Goal: Task Accomplishment & Management: Manage account settings

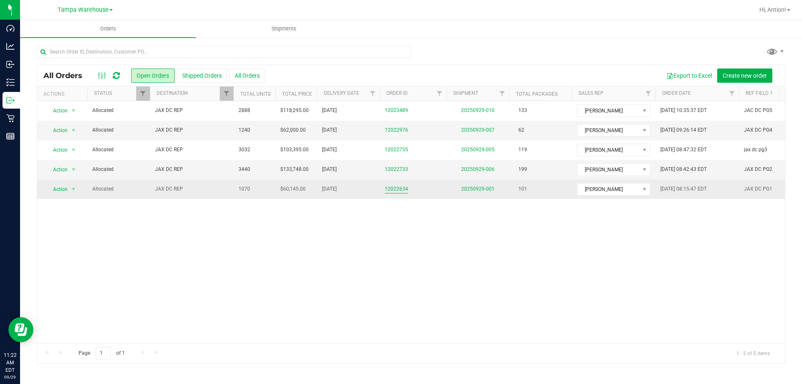
click at [396, 186] on link "12022634" at bounding box center [396, 189] width 23 height 8
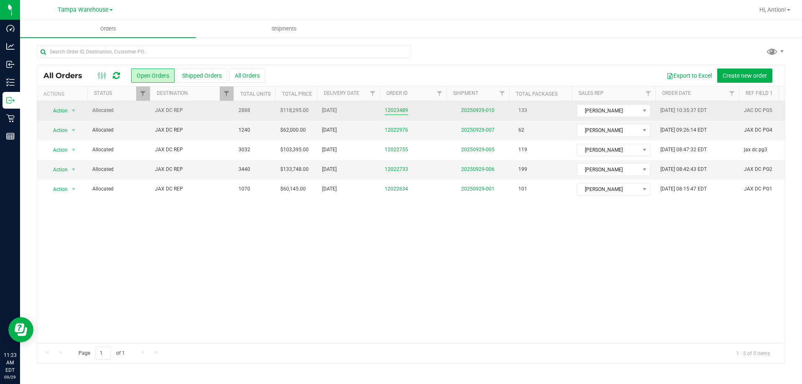
click at [396, 111] on link "12023489" at bounding box center [396, 111] width 23 height 8
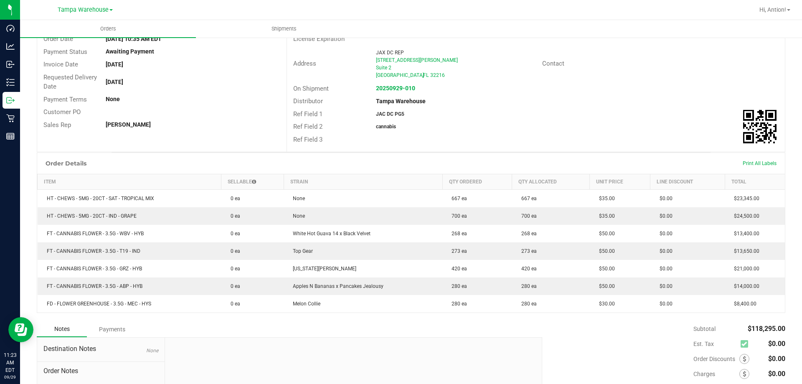
scroll to position [84, 0]
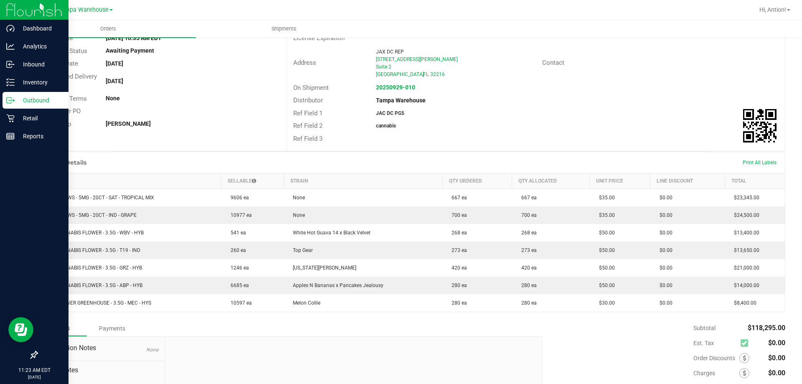
click at [42, 103] on p "Outbound" at bounding box center [40, 100] width 50 height 10
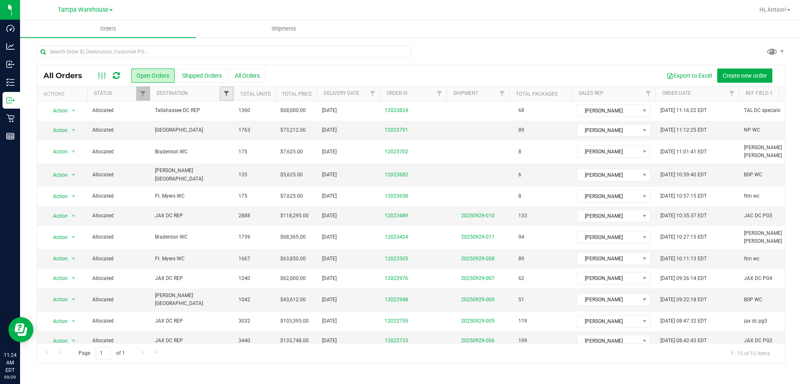
click at [228, 92] on span "Filter" at bounding box center [226, 93] width 7 height 7
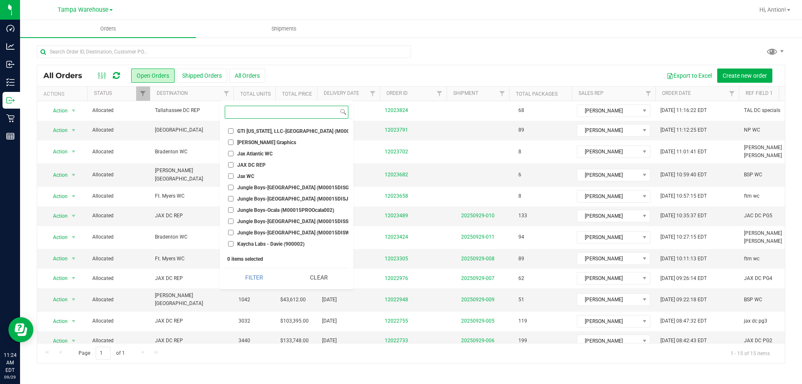
scroll to position [877, 0]
click at [230, 165] on input "JAX DC REP" at bounding box center [230, 165] width 5 height 5
checkbox input "true"
click at [238, 280] on button "Filter" at bounding box center [254, 277] width 59 height 18
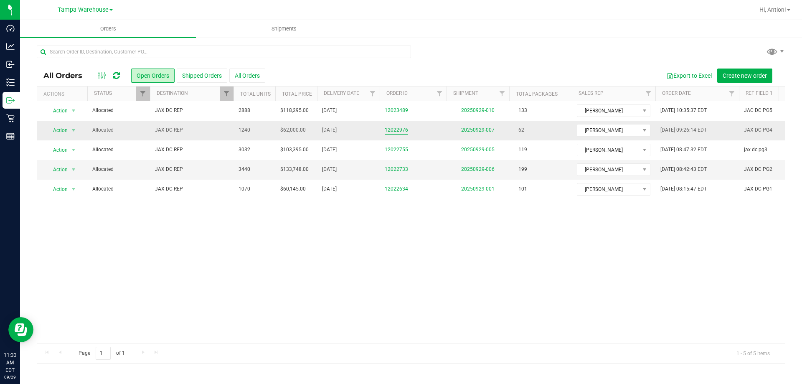
click at [395, 127] on link "12022976" at bounding box center [396, 130] width 23 height 8
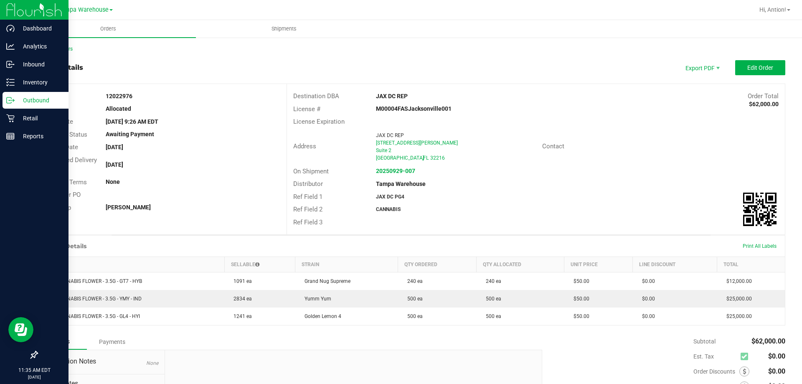
click at [9, 99] on icon at bounding box center [10, 100] width 8 height 8
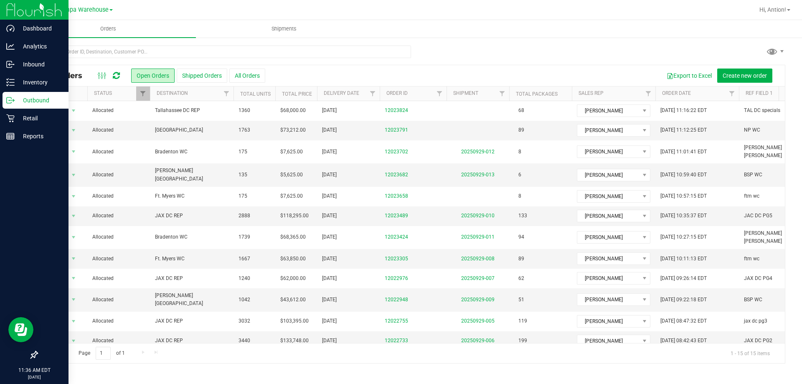
click at [10, 96] on div "Outbound" at bounding box center [36, 100] width 66 height 17
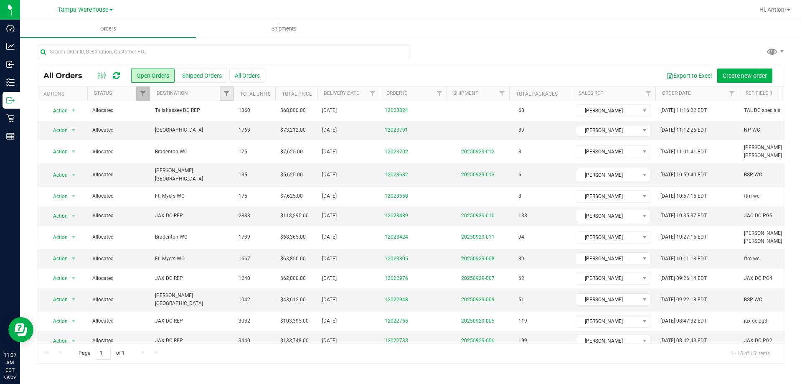
click at [226, 88] on link "Filter" at bounding box center [227, 93] width 14 height 14
type input "jax"
click at [250, 155] on span "Jax WC" at bounding box center [245, 154] width 17 height 5
click at [234, 155] on input "Jax WC" at bounding box center [230, 154] width 5 height 5
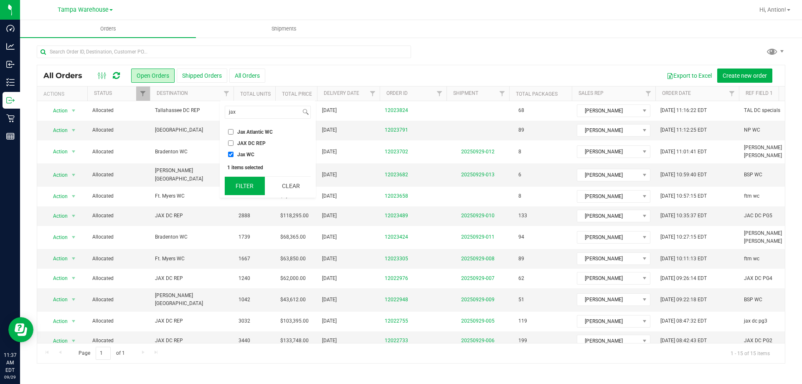
click at [249, 185] on button "Filter" at bounding box center [245, 186] width 40 height 18
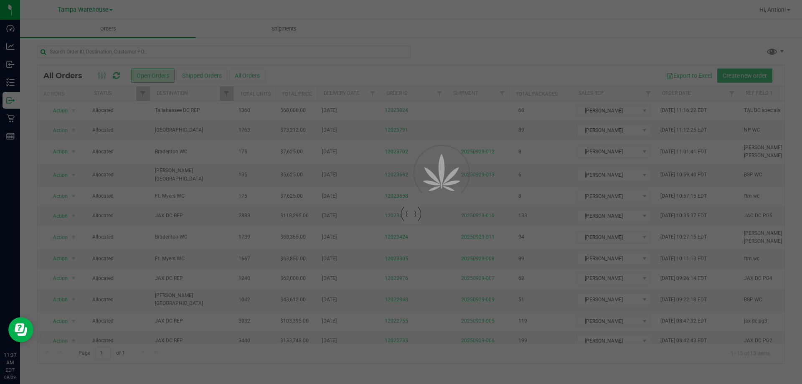
checkbox input "true"
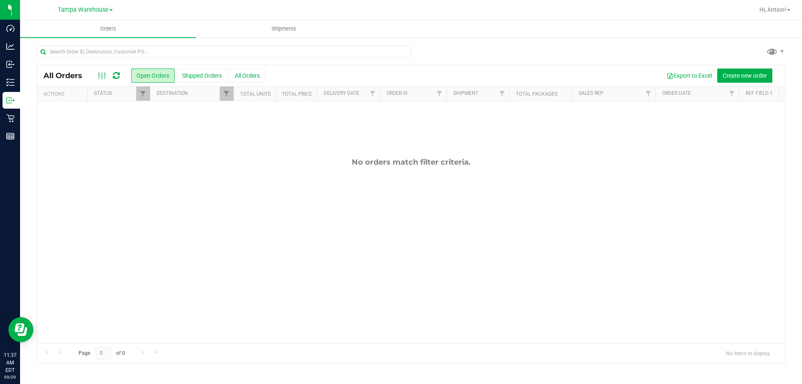
click at [232, 89] on div at bounding box center [234, 93] width 4 height 15
click at [229, 93] on span "Filter" at bounding box center [226, 93] width 7 height 7
click at [237, 132] on span "Jax Atlantic WC" at bounding box center [255, 132] width 36 height 5
click at [234, 132] on input "Jax Atlantic WC" at bounding box center [230, 131] width 5 height 5
checkbox input "true"
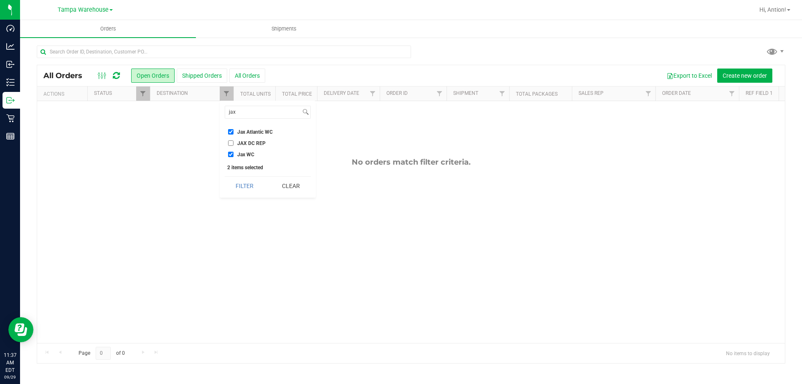
click at [238, 152] on span "Jax WC" at bounding box center [245, 154] width 17 height 5
click at [234, 152] on input "Jax WC" at bounding box center [230, 154] width 5 height 5
checkbox input "false"
click at [233, 186] on button "Filter" at bounding box center [245, 186] width 40 height 18
click at [230, 95] on span "Filter" at bounding box center [226, 93] width 7 height 7
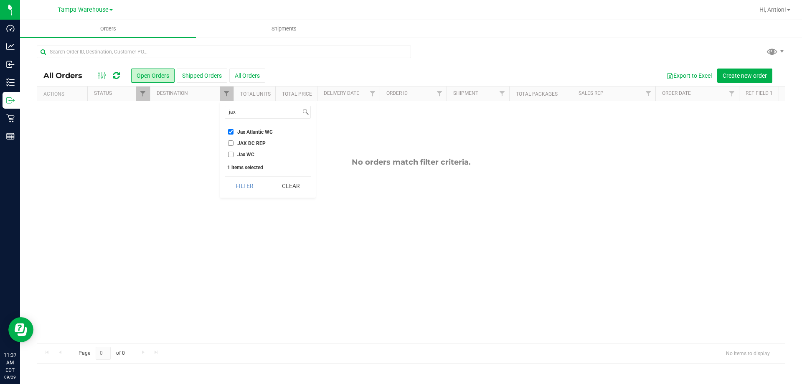
click at [231, 131] on input "Jax Atlantic WC" at bounding box center [230, 131] width 5 height 5
checkbox input "false"
click at [230, 139] on li "JAX DC REP" at bounding box center [268, 143] width 86 height 9
click at [241, 144] on span "JAX DC REP" at bounding box center [251, 143] width 28 height 5
click at [234, 144] on input "JAX DC REP" at bounding box center [230, 142] width 5 height 5
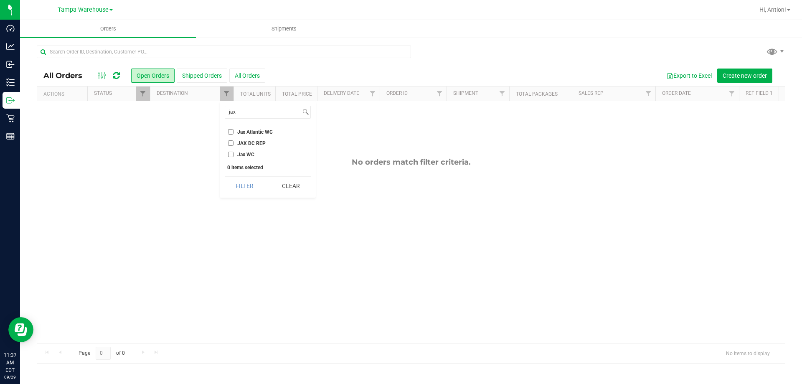
checkbox input "true"
click at [241, 180] on button "Filter" at bounding box center [245, 186] width 40 height 18
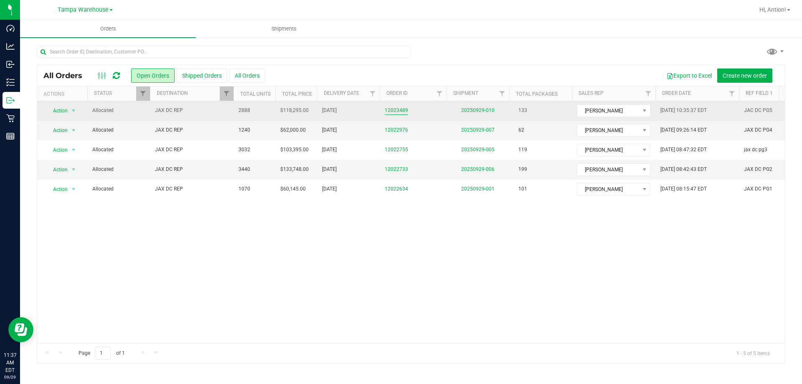
click at [388, 111] on link "12023489" at bounding box center [396, 111] width 23 height 8
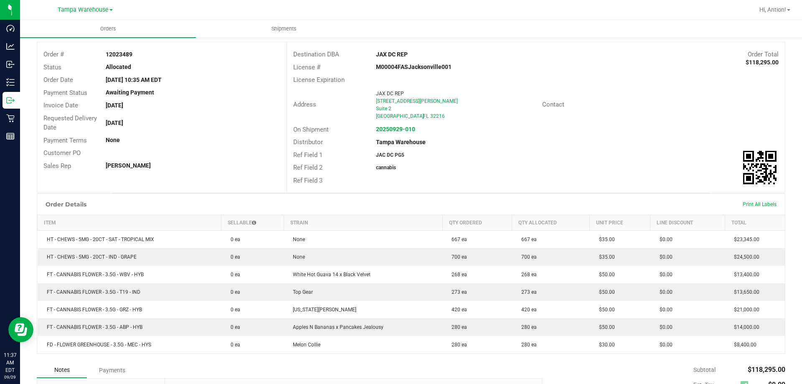
scroll to position [84, 0]
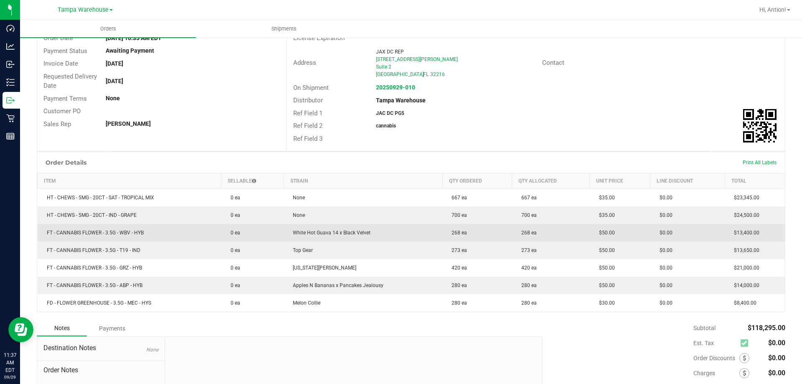
drag, startPoint x: 120, startPoint y: 234, endPoint x: 182, endPoint y: 234, distance: 61.8
click at [182, 234] on td "FT - CANNABIS FLOWER - 3.5G - WBV - HYB" at bounding box center [130, 233] width 184 height 18
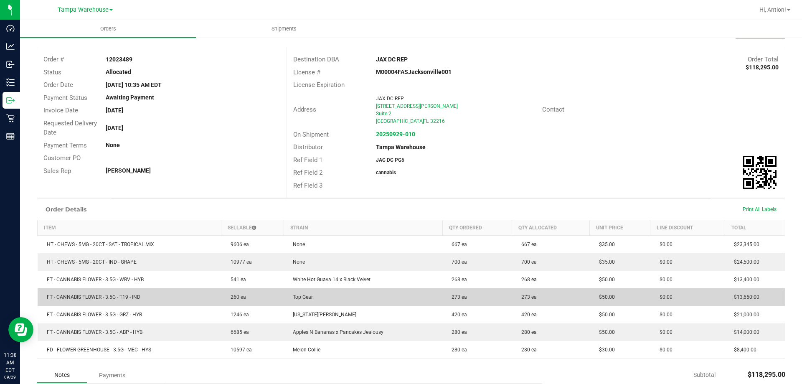
scroll to position [0, 0]
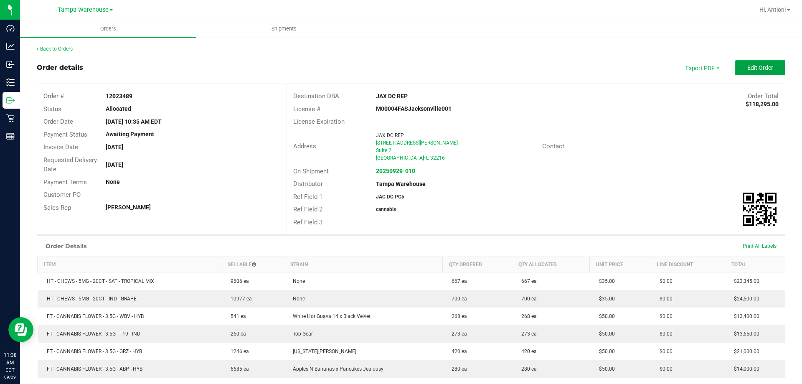
click at [769, 70] on button "Edit Order" at bounding box center [760, 67] width 50 height 15
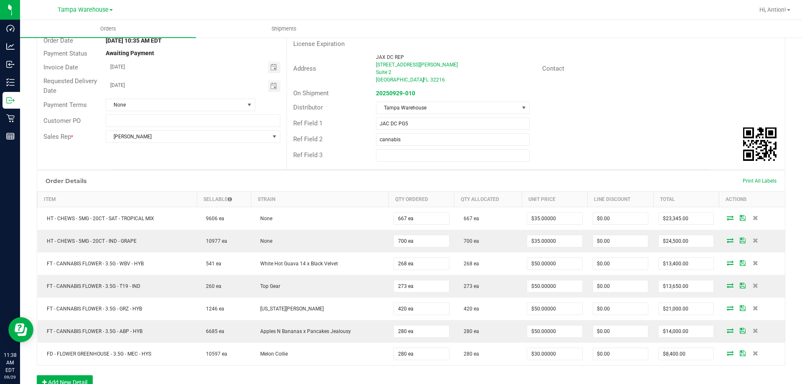
scroll to position [84, 0]
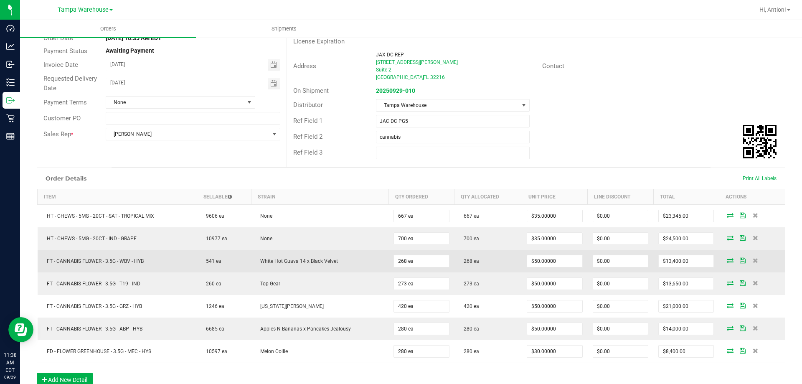
click at [727, 260] on icon at bounding box center [730, 260] width 7 height 5
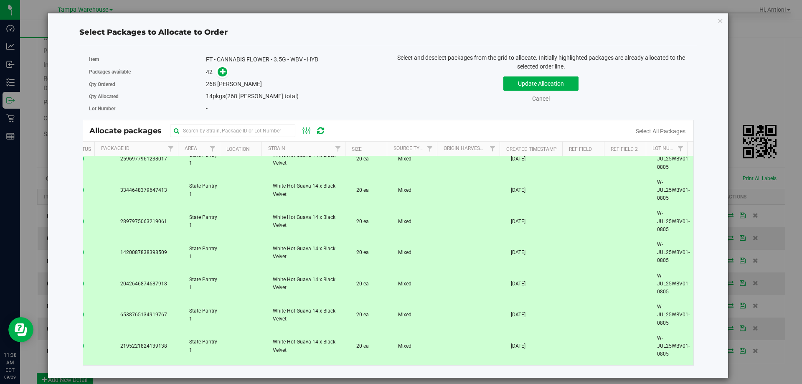
scroll to position [0, 30]
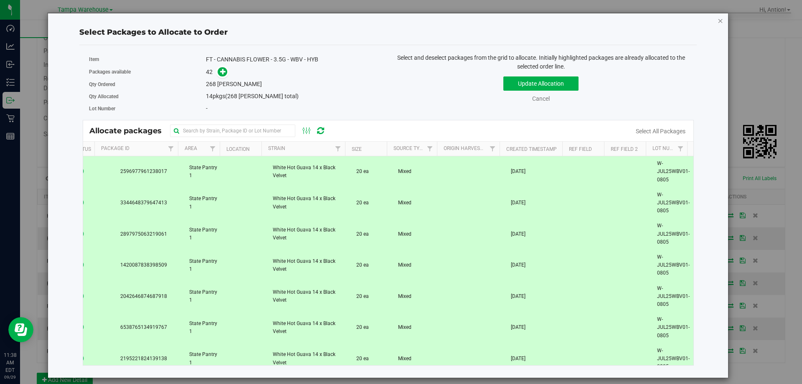
click at [721, 21] on icon "button" at bounding box center [721, 20] width 6 height 10
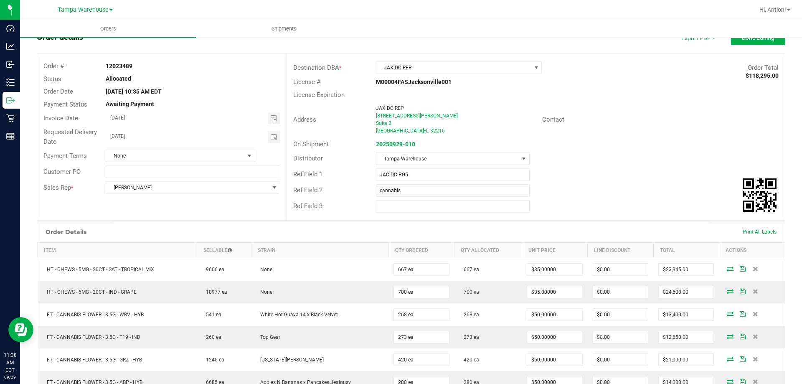
scroll to position [0, 0]
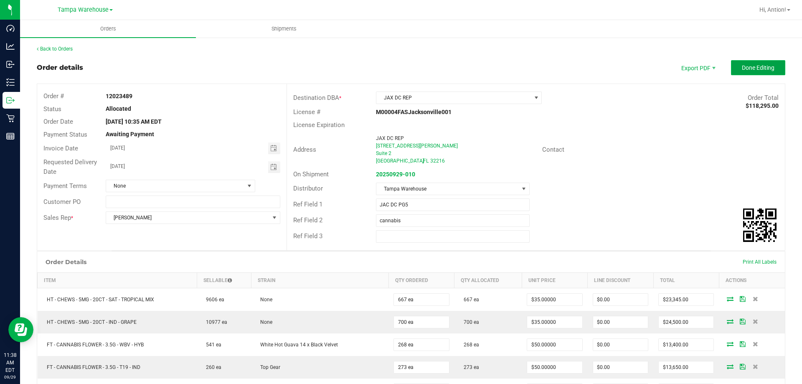
click at [757, 71] on span "Done Editing" at bounding box center [758, 67] width 33 height 7
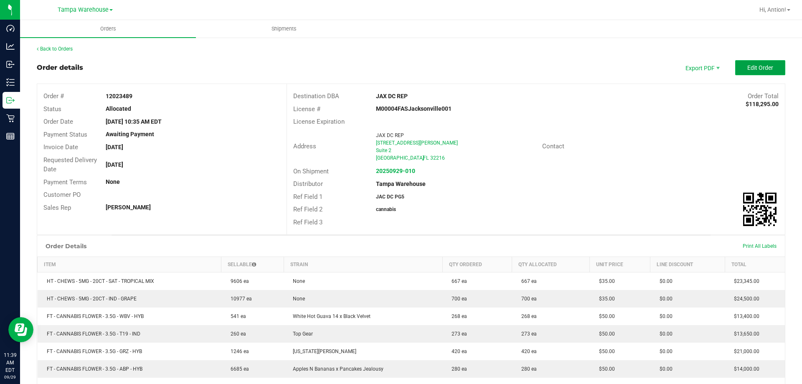
click at [757, 61] on button "Edit Order" at bounding box center [760, 67] width 50 height 15
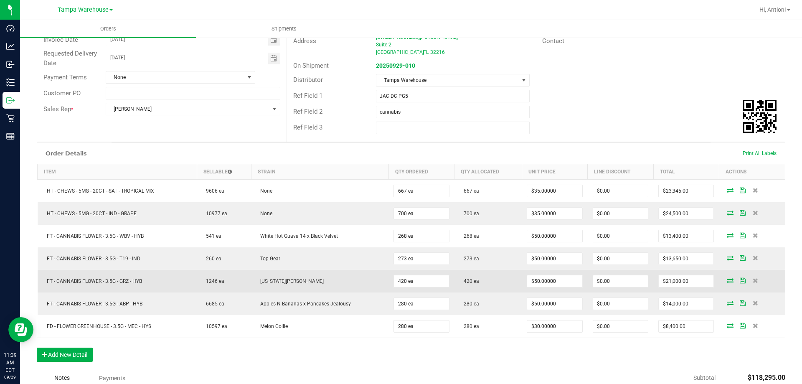
scroll to position [125, 0]
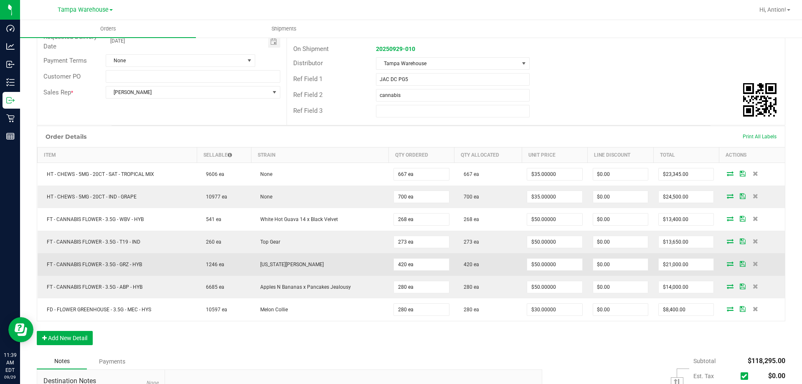
click at [727, 266] on icon at bounding box center [730, 263] width 7 height 5
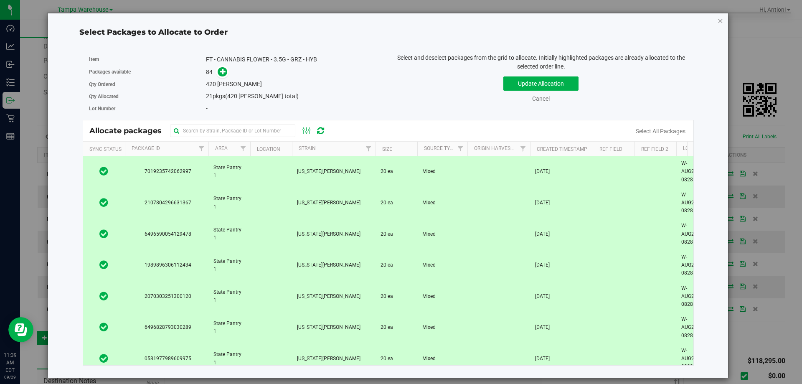
click at [721, 20] on icon "button" at bounding box center [721, 20] width 6 height 10
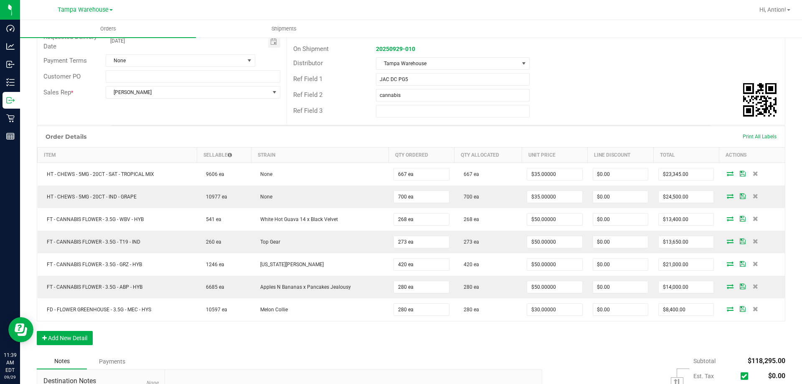
scroll to position [0, 0]
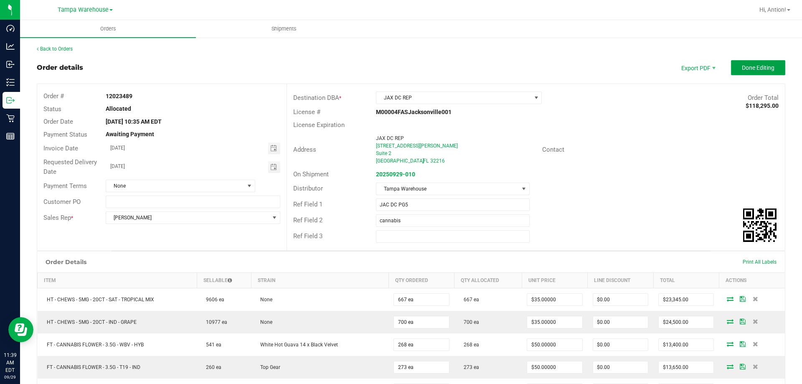
click at [732, 72] on button "Done Editing" at bounding box center [758, 67] width 54 height 15
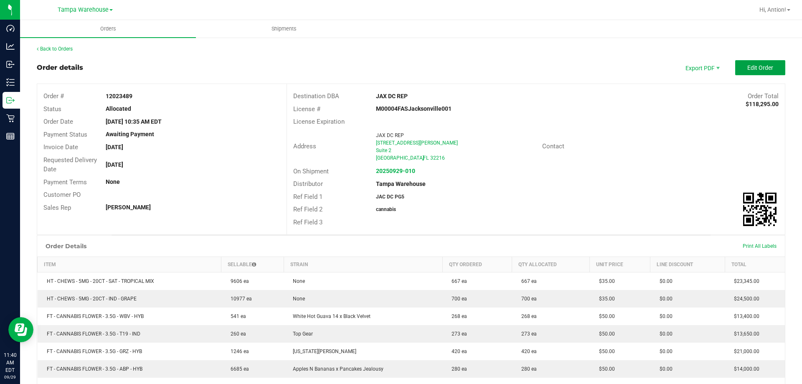
click at [735, 72] on button "Edit Order" at bounding box center [760, 67] width 50 height 15
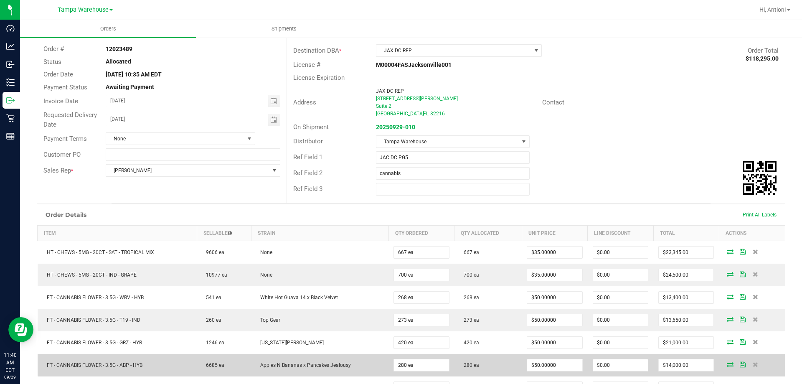
scroll to position [167, 0]
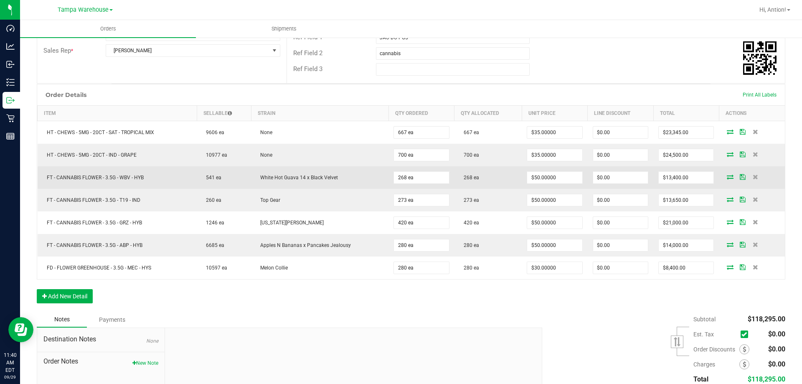
click at [727, 177] on icon at bounding box center [730, 176] width 7 height 5
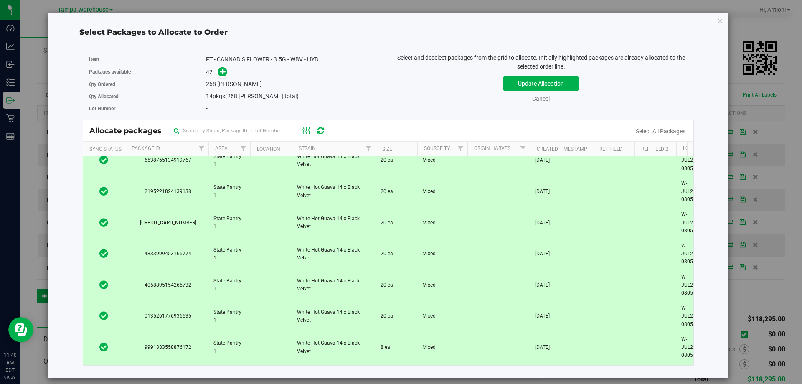
scroll to position [0, 30]
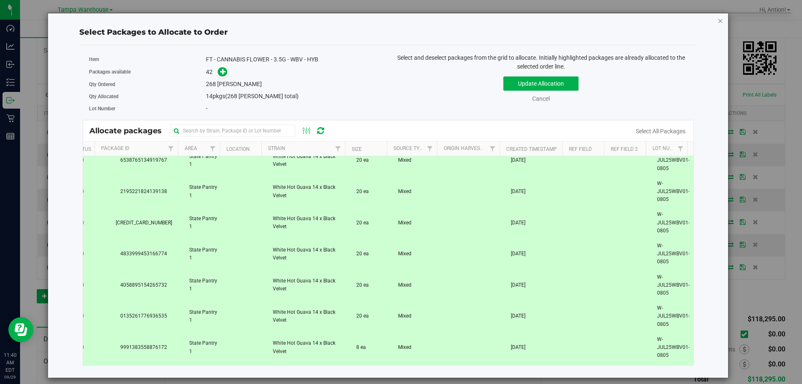
click at [718, 20] on icon "button" at bounding box center [721, 20] width 6 height 10
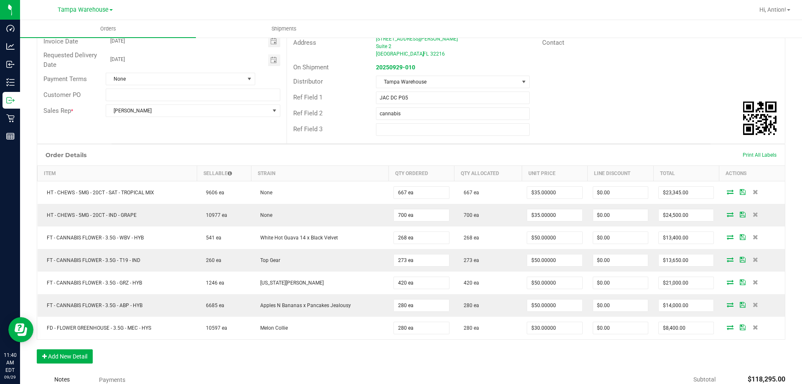
scroll to position [0, 0]
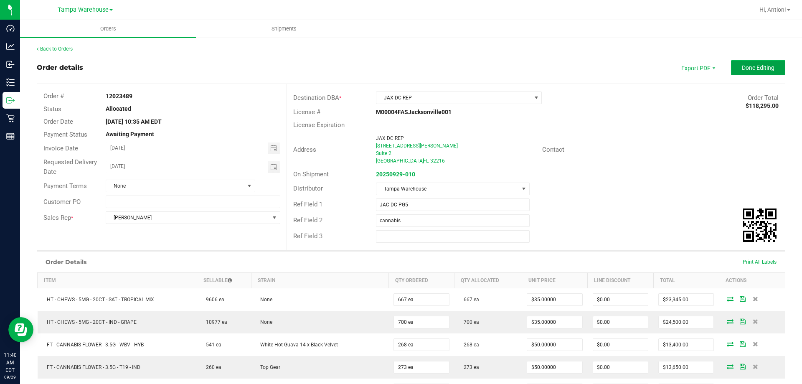
click at [743, 68] on span "Done Editing" at bounding box center [758, 67] width 33 height 7
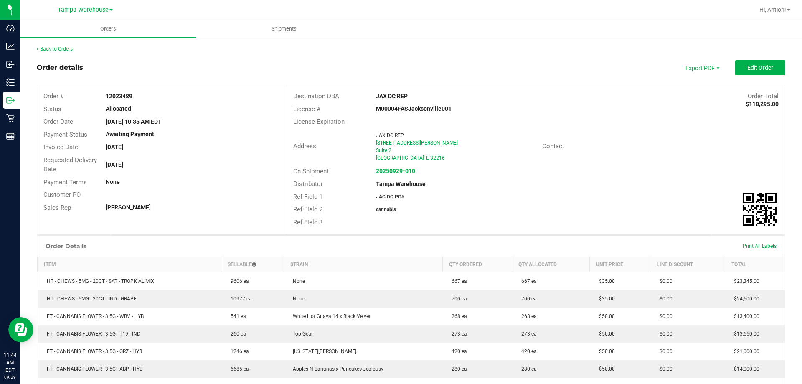
click at [51, 52] on div "Back to Orders" at bounding box center [411, 49] width 749 height 8
click at [51, 44] on div "Back to Orders Order details Export PDF Edit Order Order # 12023489 Status Allo…" at bounding box center [411, 289] width 782 height 504
click at [53, 49] on link "Back to Orders" at bounding box center [55, 49] width 36 height 6
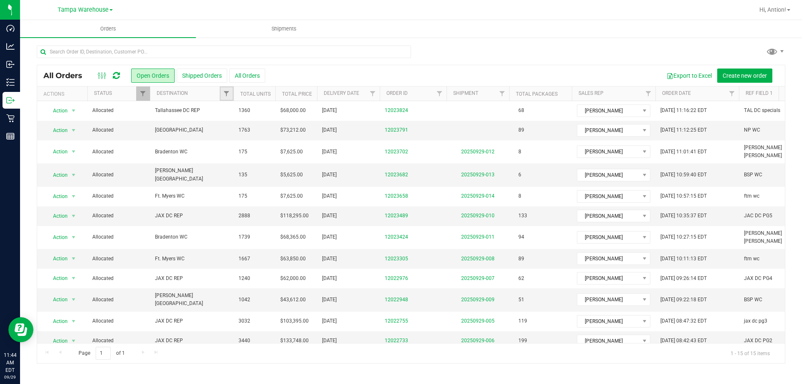
click at [230, 93] on link "Filter" at bounding box center [227, 93] width 14 height 14
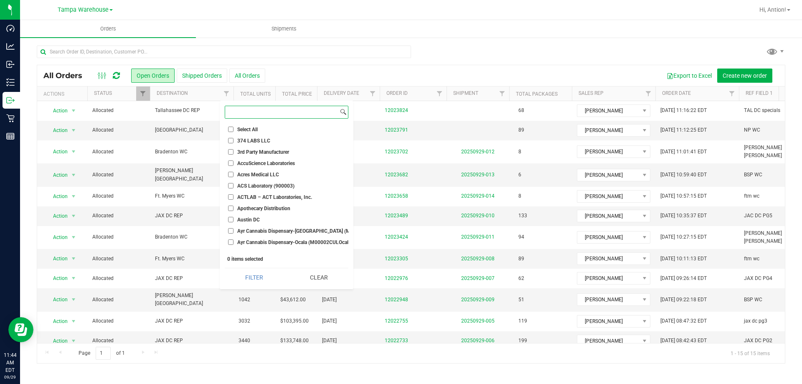
click at [243, 115] on input at bounding box center [281, 112] width 113 height 12
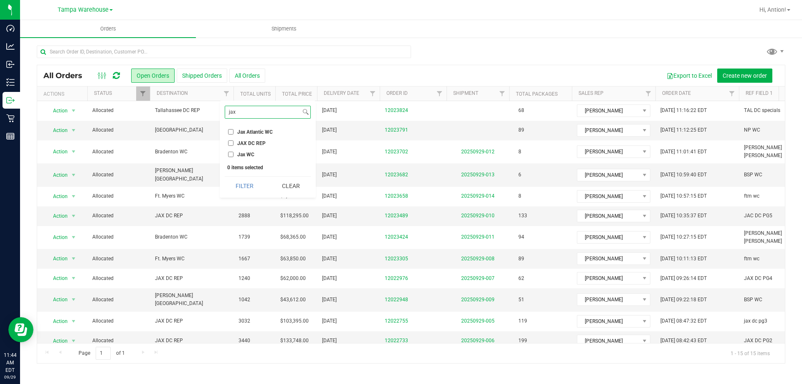
type input "jax"
click at [233, 146] on li "JAX DC REP" at bounding box center [268, 143] width 86 height 9
click at [241, 145] on span "JAX DC REP" at bounding box center [251, 143] width 28 height 5
click at [234, 145] on input "JAX DC REP" at bounding box center [230, 142] width 5 height 5
checkbox input "true"
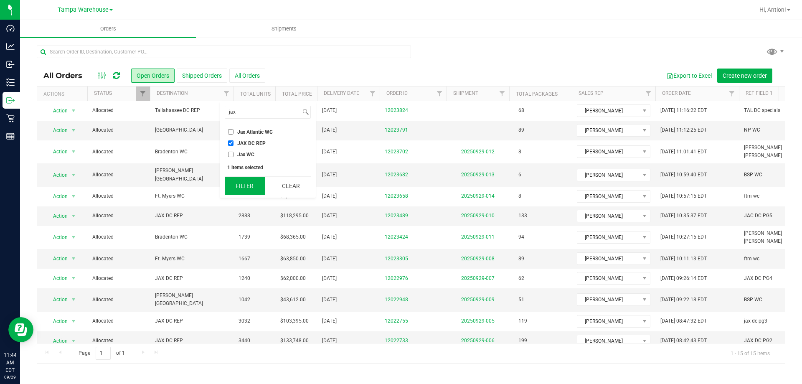
click at [245, 187] on button "Filter" at bounding box center [245, 186] width 40 height 18
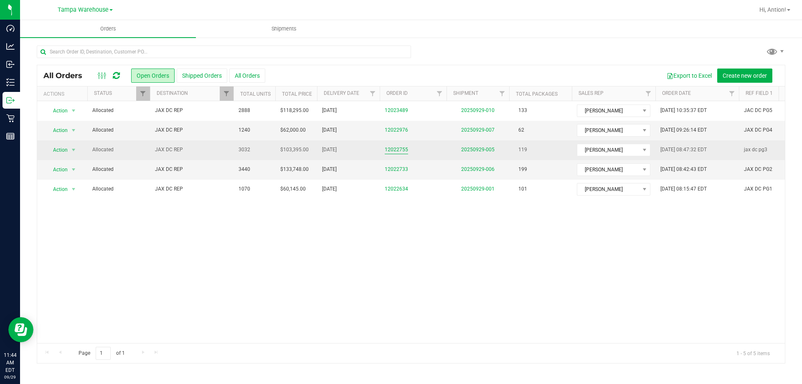
click at [394, 151] on link "12022755" at bounding box center [396, 150] width 23 height 8
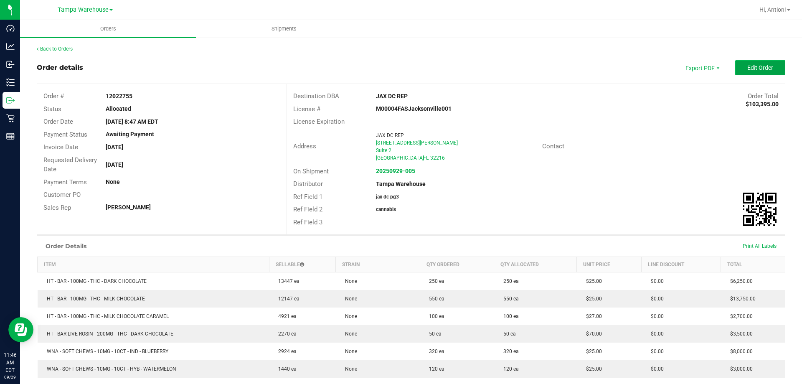
click at [750, 61] on button "Edit Order" at bounding box center [760, 67] width 50 height 15
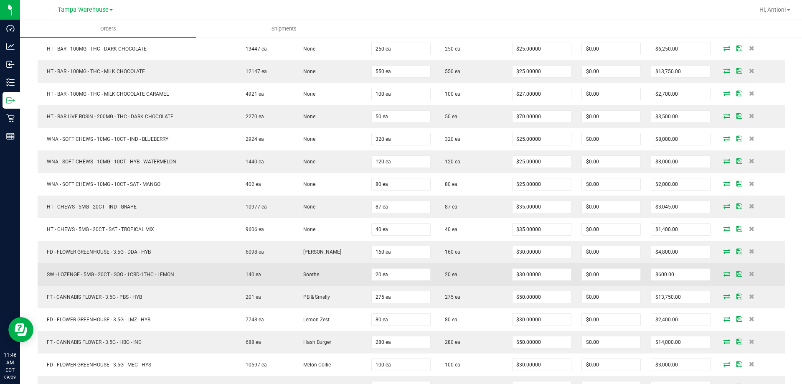
scroll to position [460, 0]
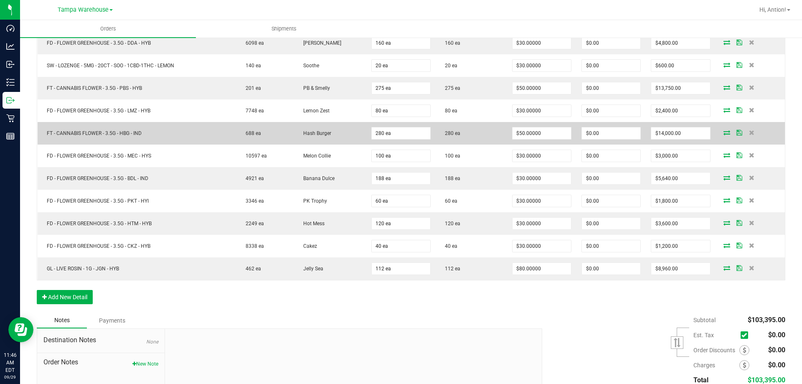
click at [724, 134] on icon at bounding box center [727, 132] width 7 height 5
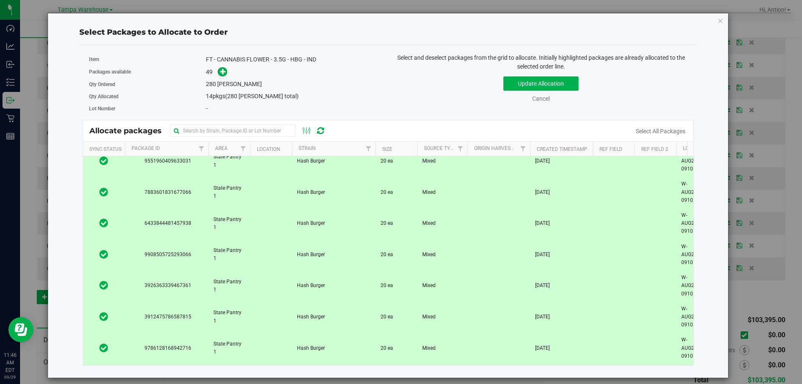
scroll to position [0, 0]
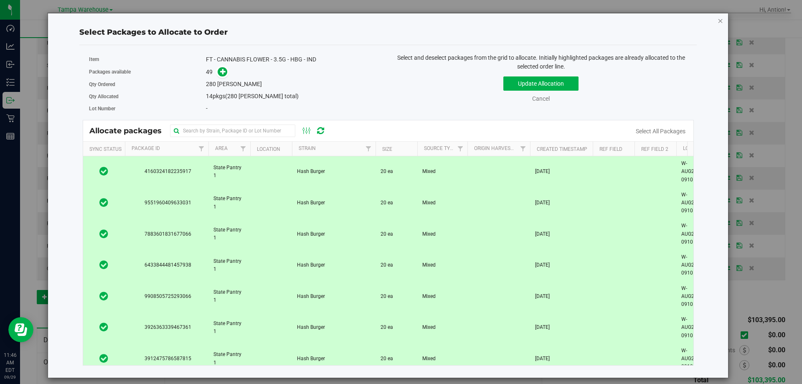
click at [722, 16] on icon "button" at bounding box center [721, 20] width 6 height 10
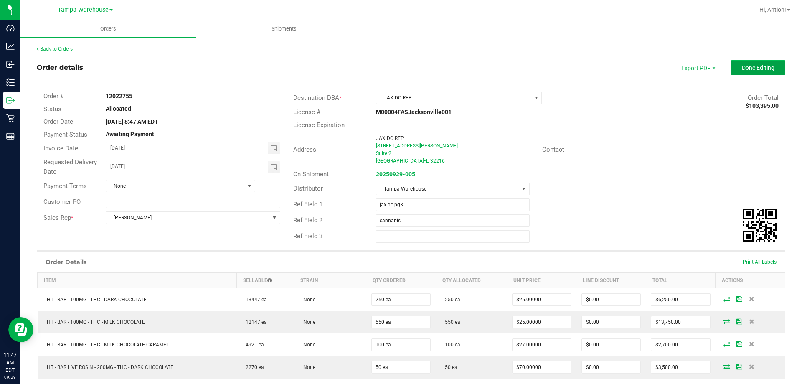
click at [742, 61] on button "Done Editing" at bounding box center [758, 67] width 54 height 15
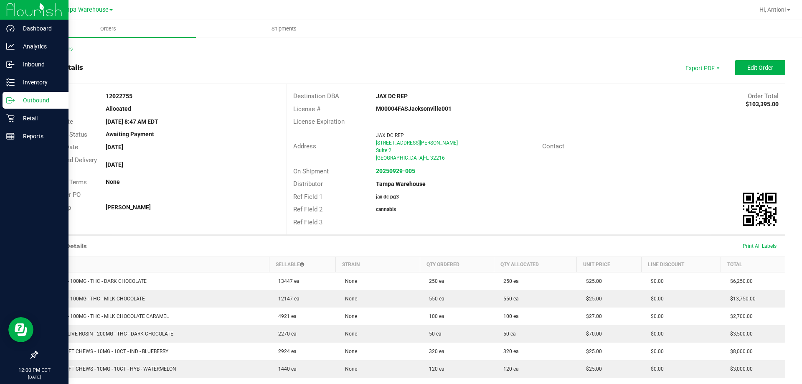
click at [6, 97] on div "Outbound" at bounding box center [36, 100] width 66 height 17
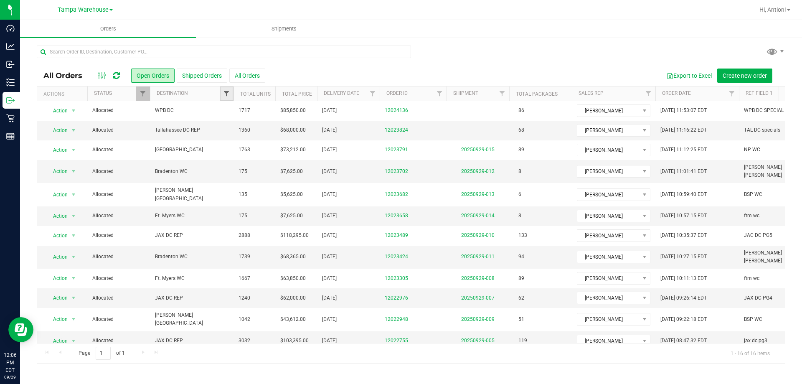
click at [223, 91] on span "Filter" at bounding box center [226, 93] width 7 height 7
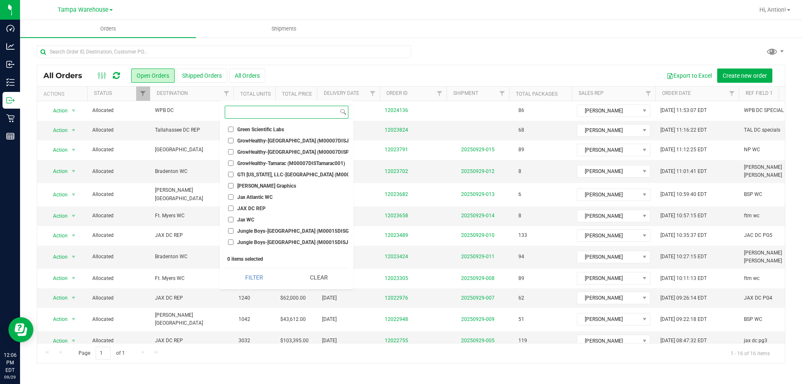
scroll to position [836, 0]
click at [231, 205] on input "JAX DC REP" at bounding box center [230, 207] width 5 height 5
checkbox input "true"
click at [258, 276] on button "Filter" at bounding box center [254, 277] width 59 height 18
